Goal: Task Accomplishment & Management: Manage account settings

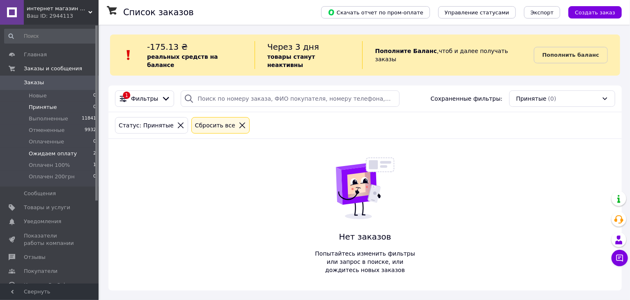
click at [63, 154] on span "Ожидаем оплату" at bounding box center [53, 153] width 48 height 7
